Goal: Find specific page/section: Find specific page/section

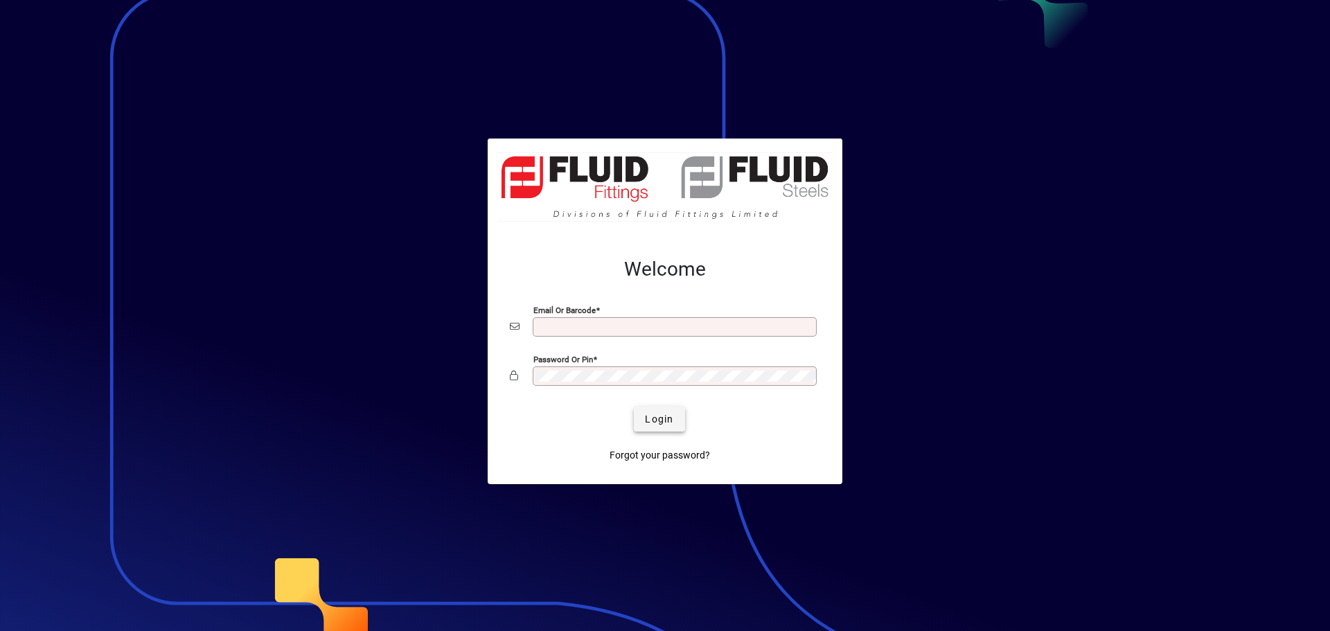
type input "**********"
click at [668, 418] on span "Login" at bounding box center [659, 419] width 28 height 15
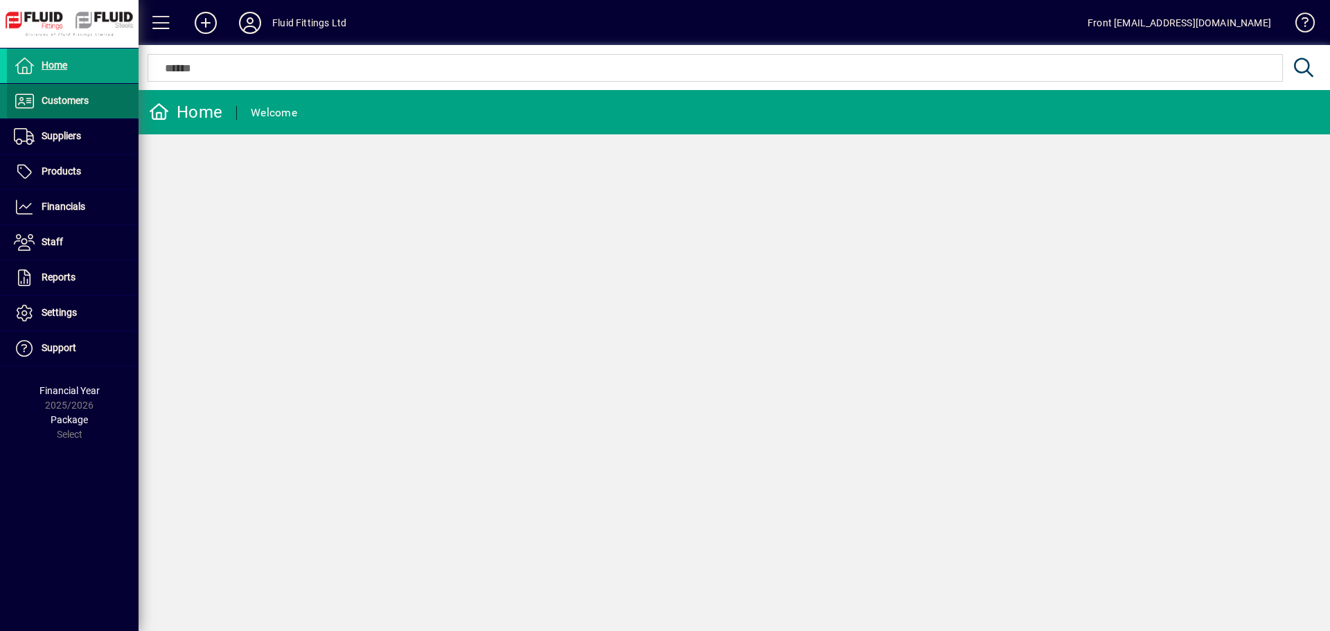
click at [57, 98] on span "Customers" at bounding box center [65, 100] width 47 height 11
